Goal: Complete application form

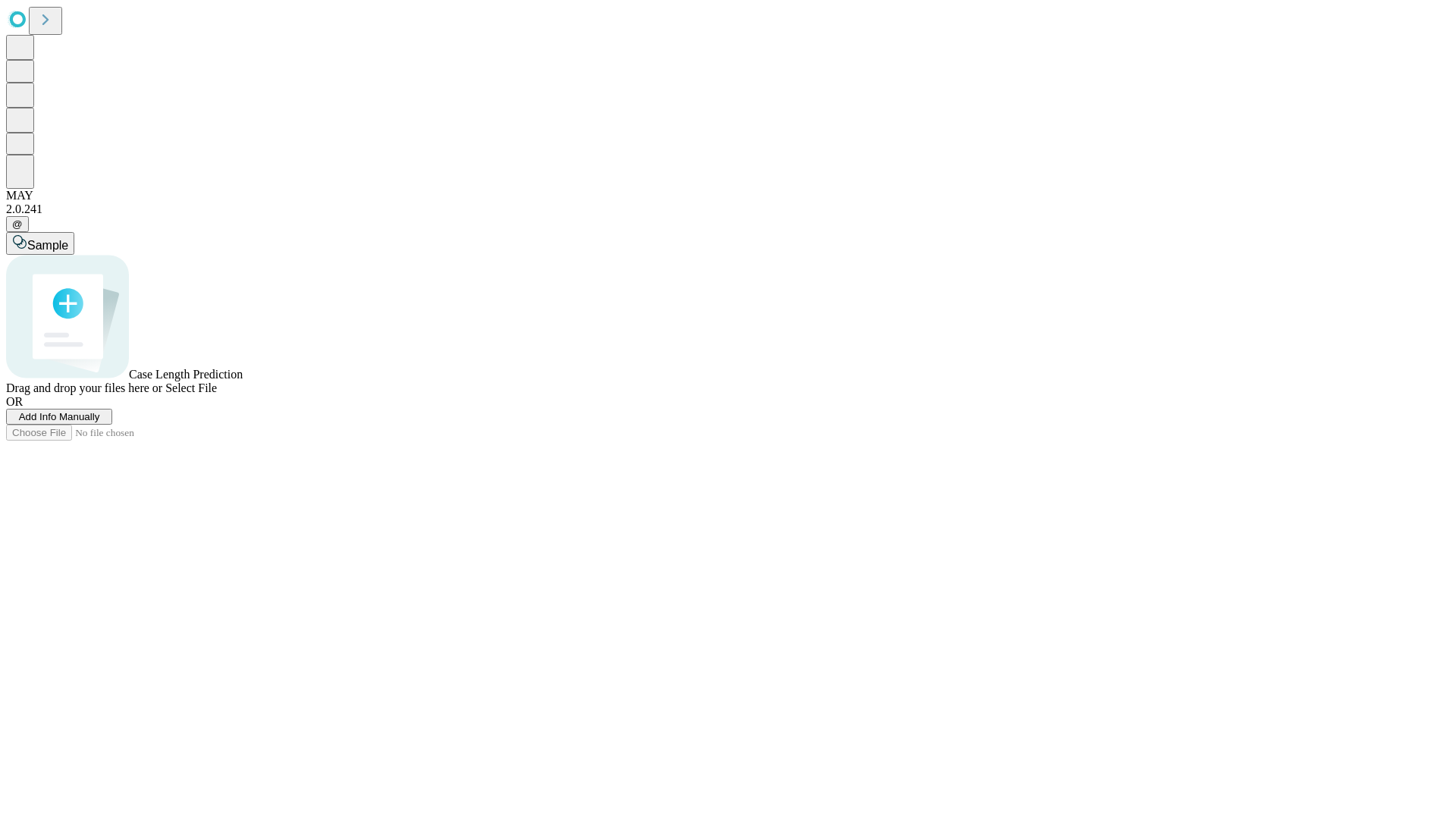
click at [100, 423] on span "Add Info Manually" at bounding box center [60, 417] width 82 height 12
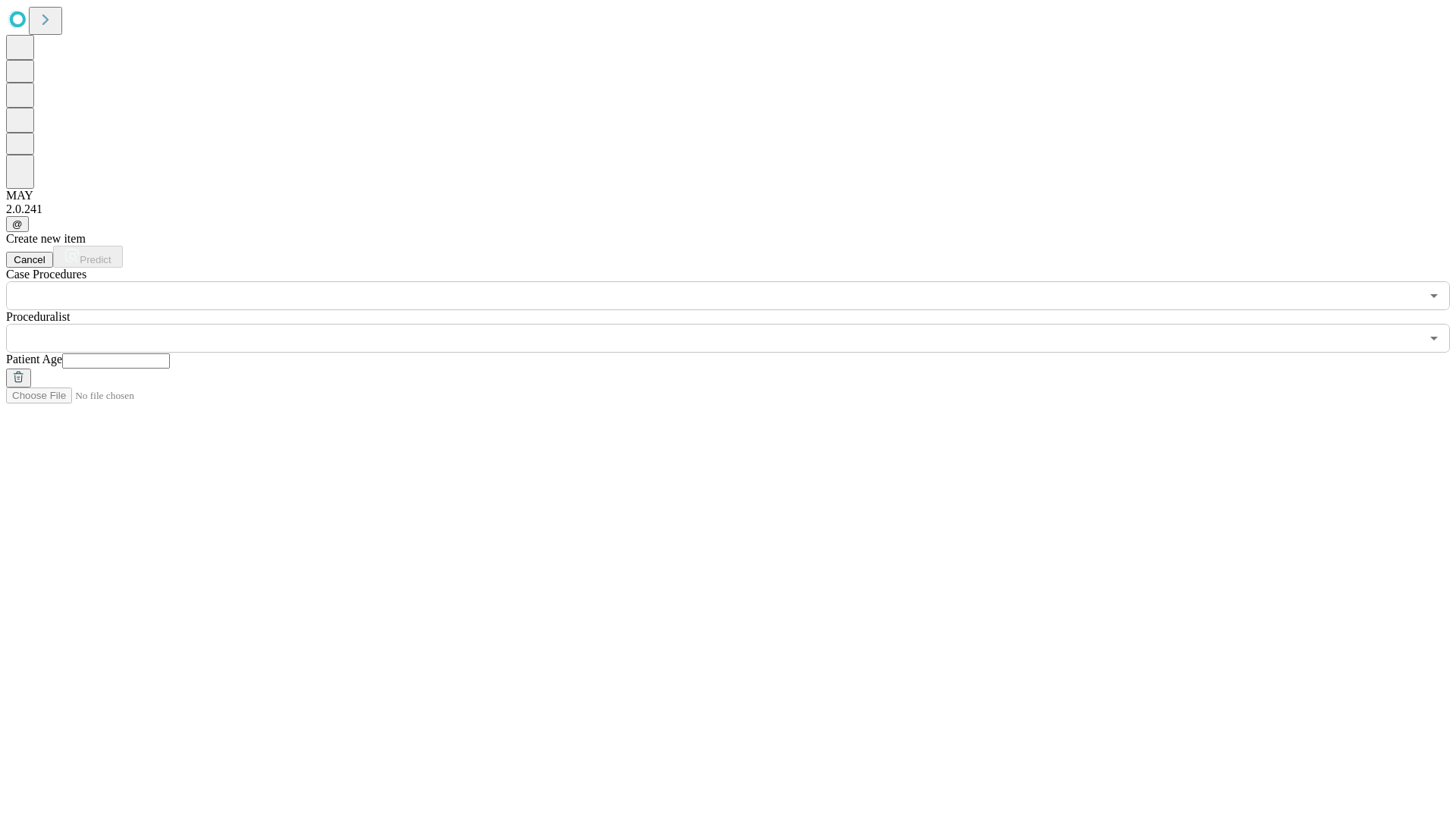
click at [170, 354] on input "text" at bounding box center [116, 361] width 107 height 15
type input "**"
click at [739, 324] on input "text" at bounding box center [713, 338] width 1414 height 29
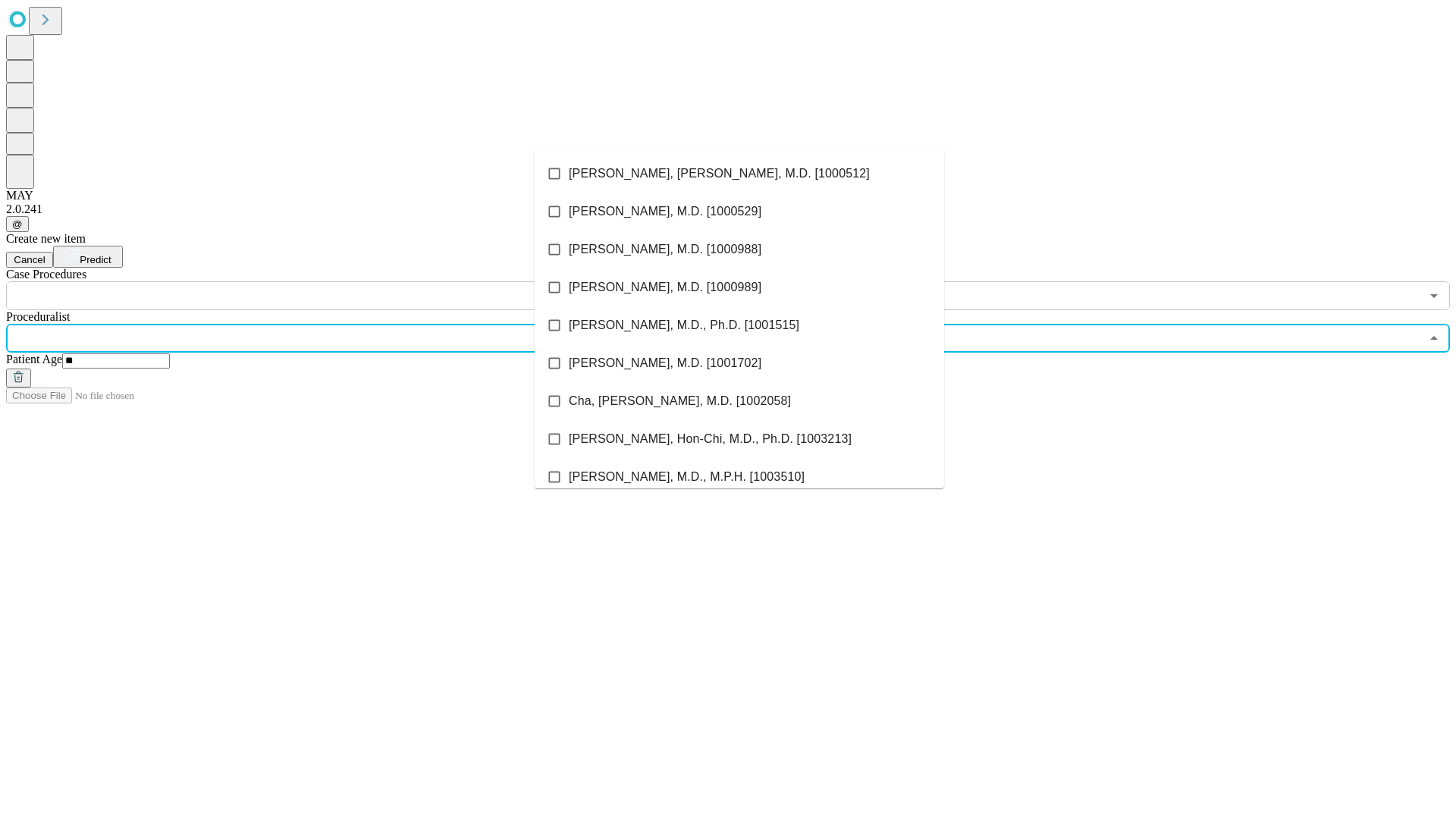
click at [740, 174] on li "[PERSON_NAME], [PERSON_NAME], M.D. [1000512]" at bounding box center [740, 174] width 409 height 38
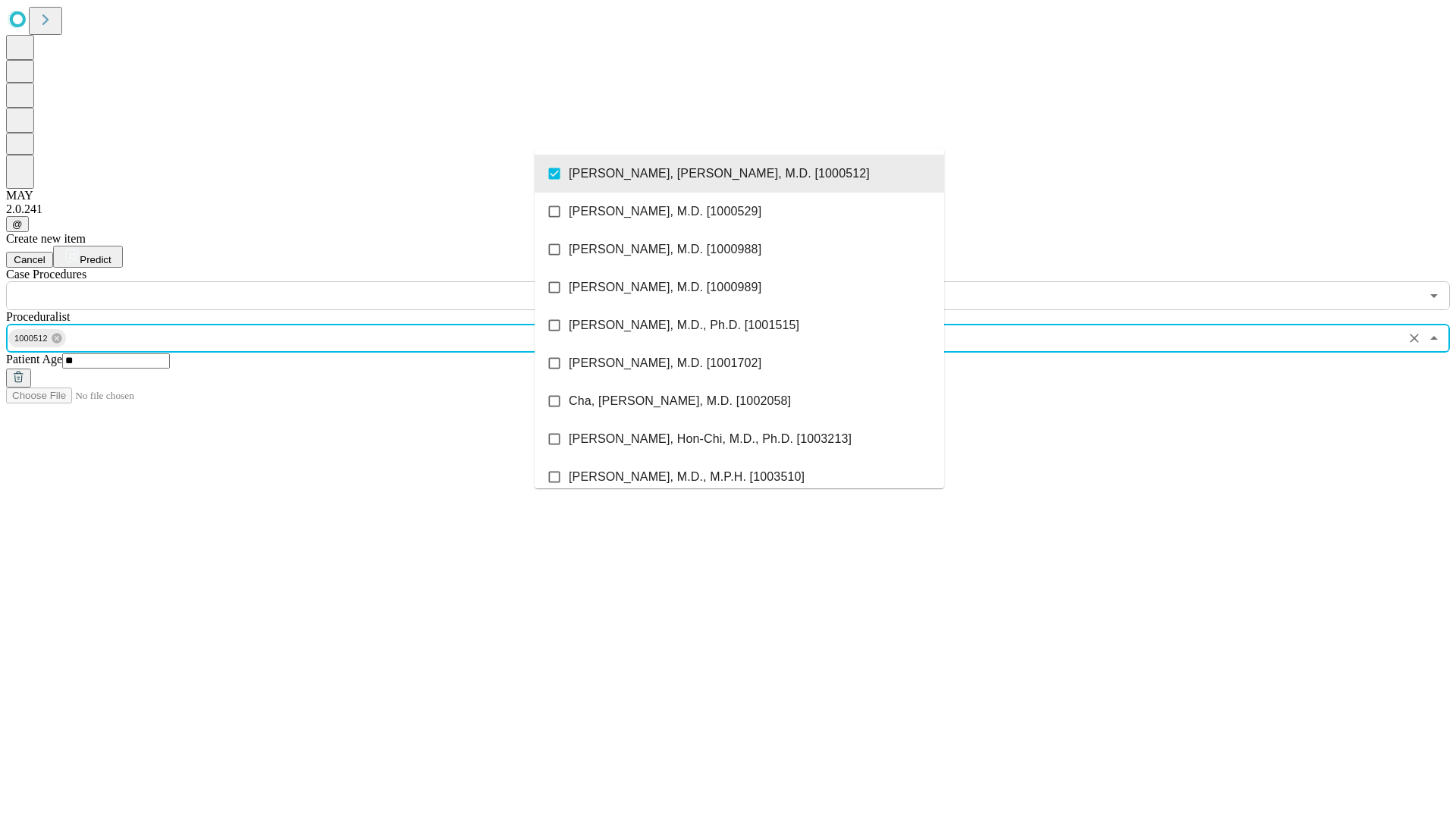
click at [319, 281] on input "text" at bounding box center [713, 295] width 1414 height 29
